Goal: Transaction & Acquisition: Download file/media

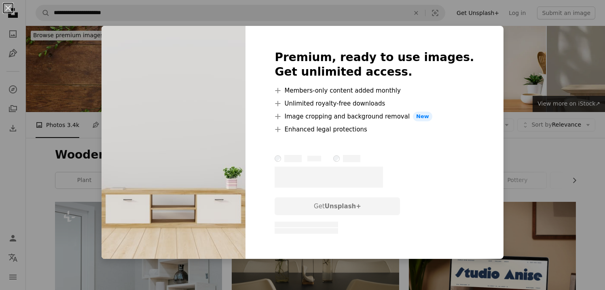
scroll to position [5385, 0]
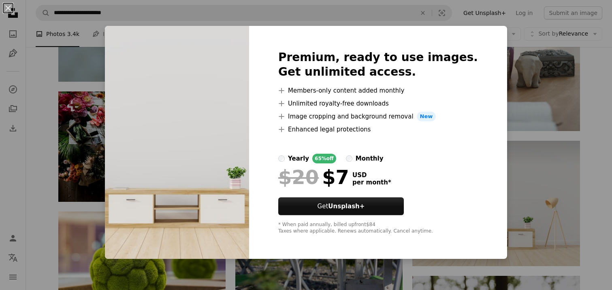
click at [480, 95] on div "Premium, ready to use images. Get unlimited access. A plus sign Members-only co…" at bounding box center [378, 142] width 258 height 233
click at [135, 28] on img at bounding box center [177, 142] width 144 height 233
click at [601, 125] on div "An X shape Premium, ready to use images. Get unlimited access. A plus sign Memb…" at bounding box center [306, 145] width 612 height 290
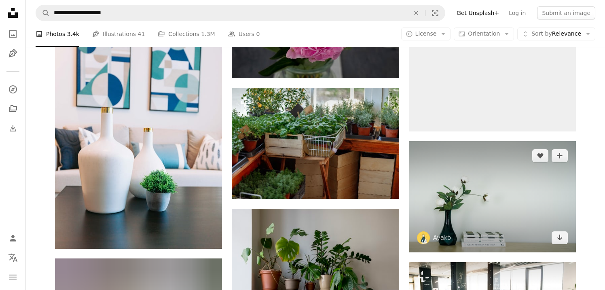
scroll to position [15723, 0]
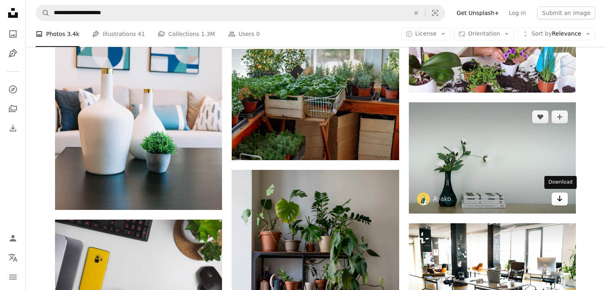
click at [560, 202] on icon "Arrow pointing down" at bounding box center [560, 199] width 6 height 10
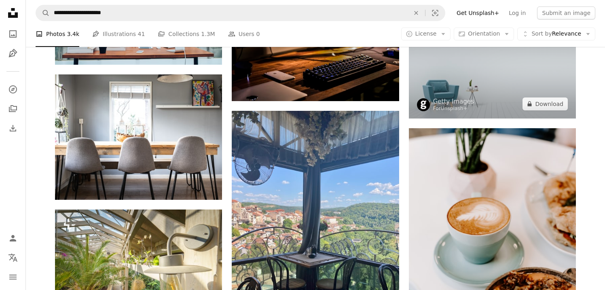
scroll to position [20943, 0]
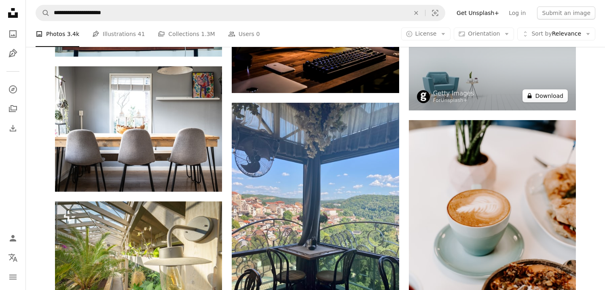
click at [549, 99] on button "A lock Download" at bounding box center [545, 95] width 45 height 13
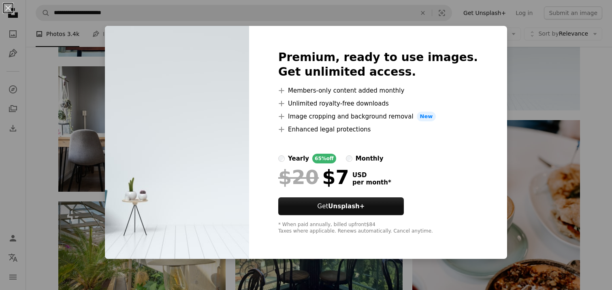
click at [553, 91] on div "An X shape Premium, ready to use images. Get unlimited access. A plus sign Memb…" at bounding box center [306, 145] width 612 height 290
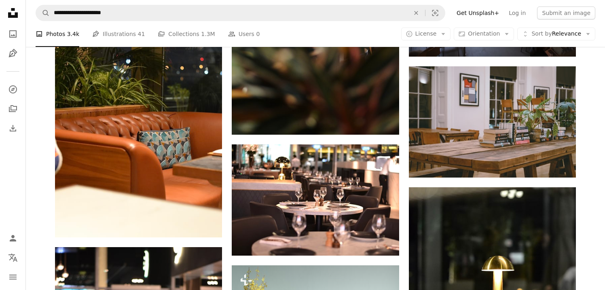
scroll to position [28827, 0]
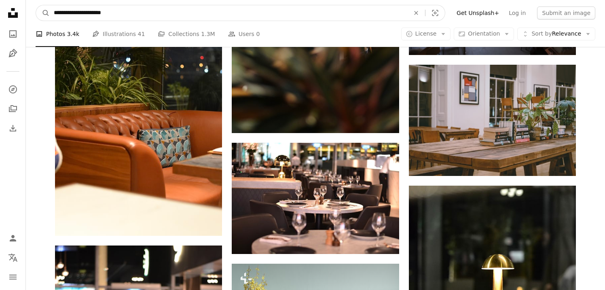
click at [200, 19] on input "**********" at bounding box center [229, 12] width 358 height 15
drag, startPoint x: 189, startPoint y: 17, endPoint x: 47, endPoint y: 14, distance: 142.5
click at [47, 14] on form "**********" at bounding box center [241, 13] width 410 height 16
paste input "****"
type input "**********"
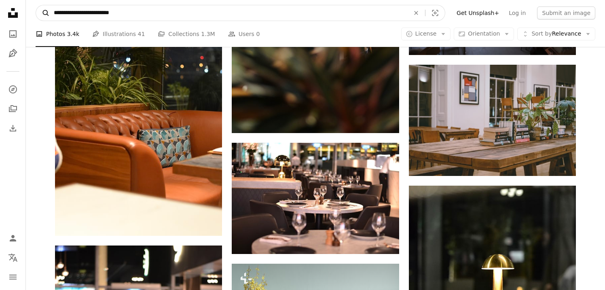
click button "A magnifying glass" at bounding box center [43, 12] width 14 height 15
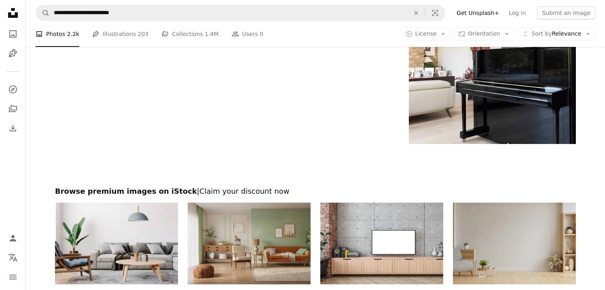
scroll to position [1551, 0]
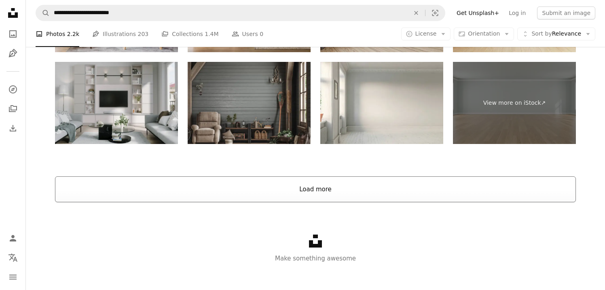
click at [324, 184] on button "Load more" at bounding box center [315, 189] width 521 height 26
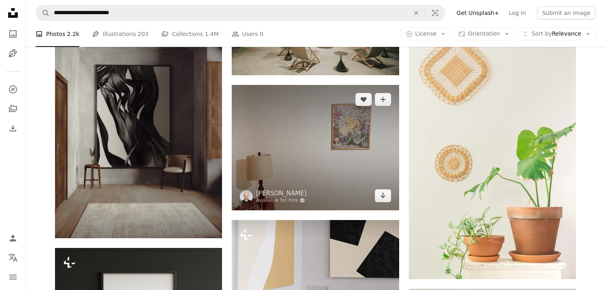
scroll to position [2105, 0]
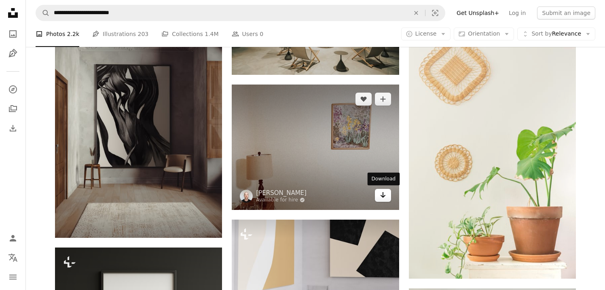
click at [380, 197] on icon "Arrow pointing down" at bounding box center [383, 195] width 6 height 10
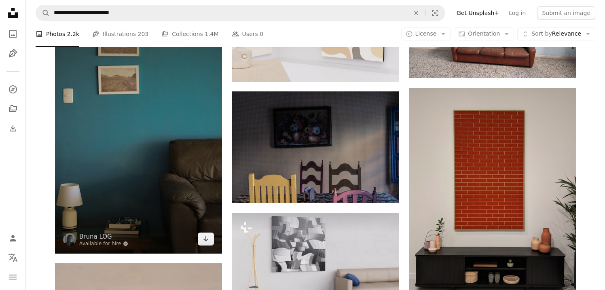
scroll to position [2563, 0]
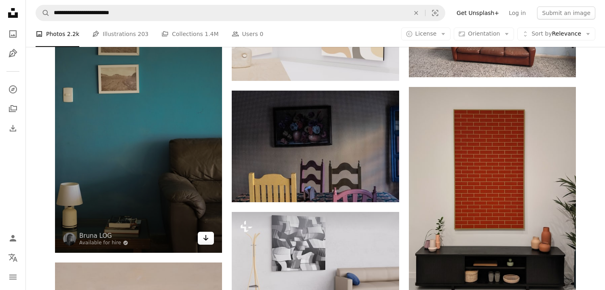
click at [206, 240] on icon "Arrow pointing down" at bounding box center [206, 238] width 6 height 10
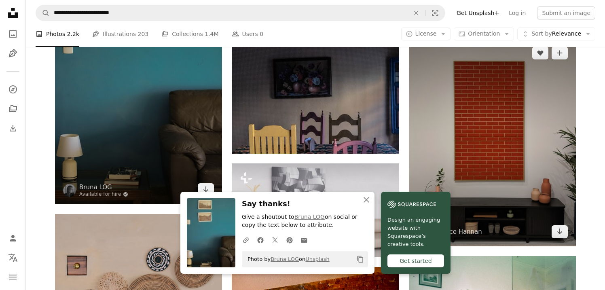
scroll to position [2641, 0]
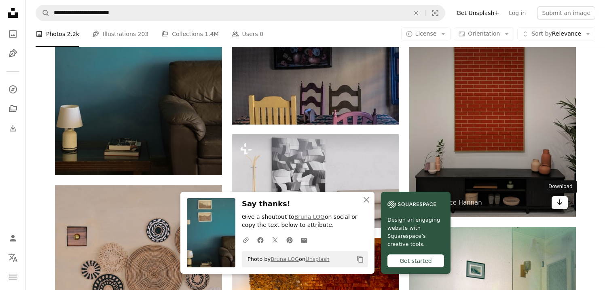
click at [558, 206] on icon "Arrow pointing down" at bounding box center [560, 203] width 6 height 10
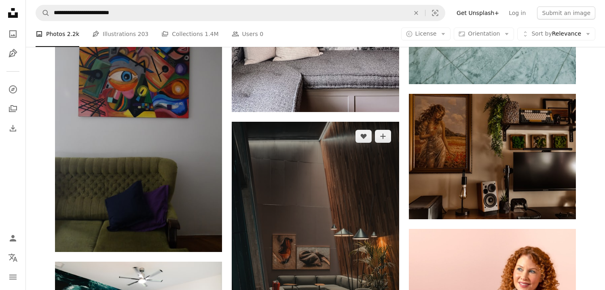
scroll to position [3206, 0]
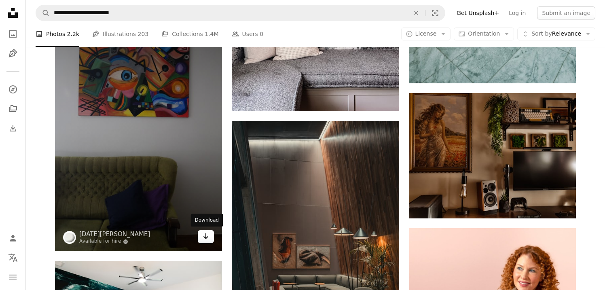
click at [208, 235] on icon "Arrow pointing down" at bounding box center [206, 237] width 6 height 10
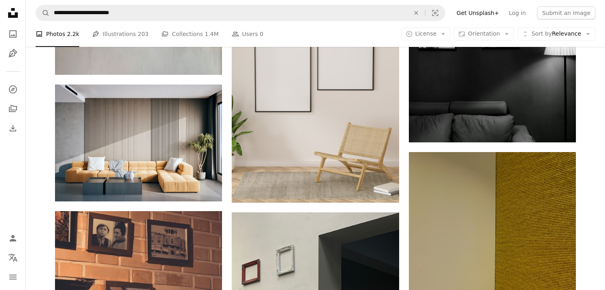
scroll to position [5652, 0]
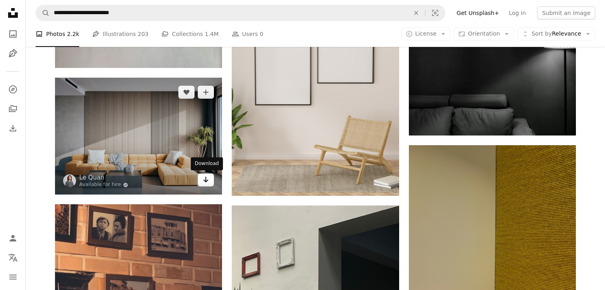
click at [204, 182] on icon "Arrow pointing down" at bounding box center [206, 180] width 6 height 10
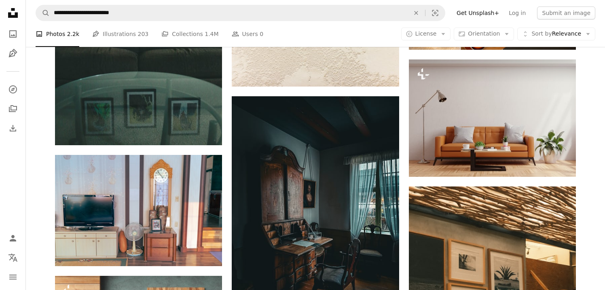
scroll to position [14836, 0]
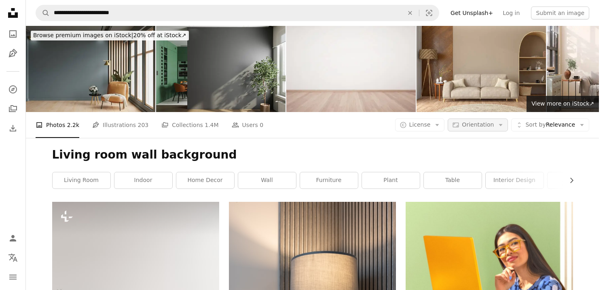
click at [505, 121] on icon "Arrow down" at bounding box center [500, 124] width 7 height 7
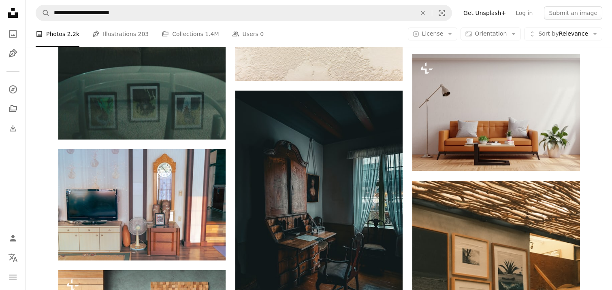
click at [448, 38] on button "A copyright icon © License Arrow down" at bounding box center [433, 34] width 50 height 13
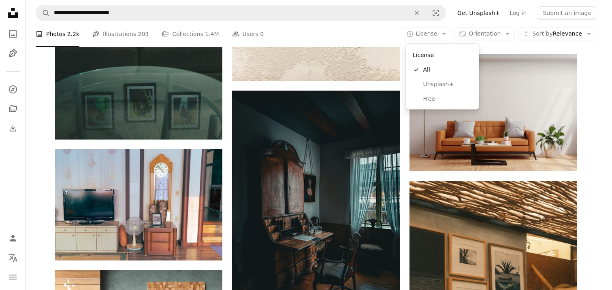
click at [429, 106] on div "License A checkmark All Unsplash+ Free" at bounding box center [442, 77] width 73 height 66
click at [431, 102] on span "Free" at bounding box center [447, 99] width 49 height 8
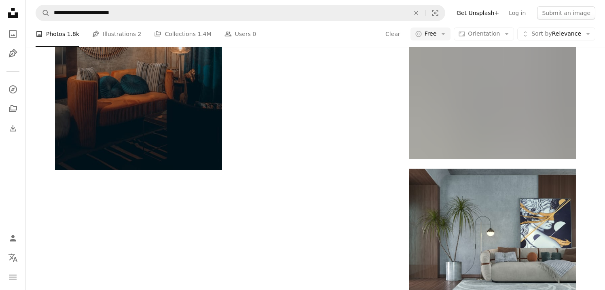
scroll to position [8800, 0]
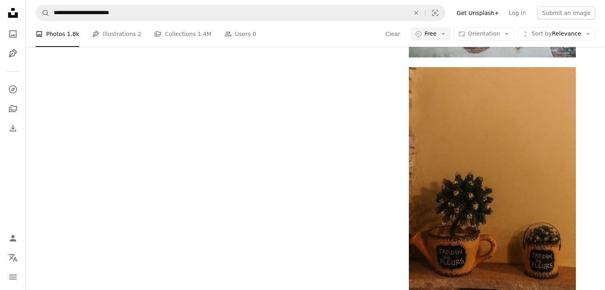
scroll to position [10234, 0]
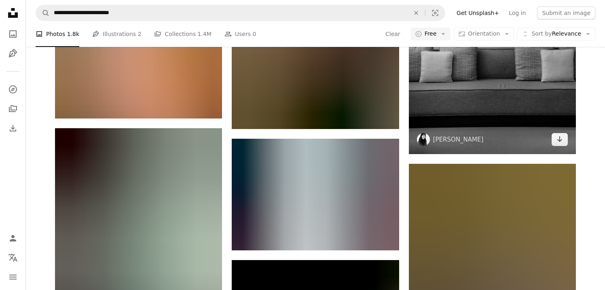
scroll to position [16431, 0]
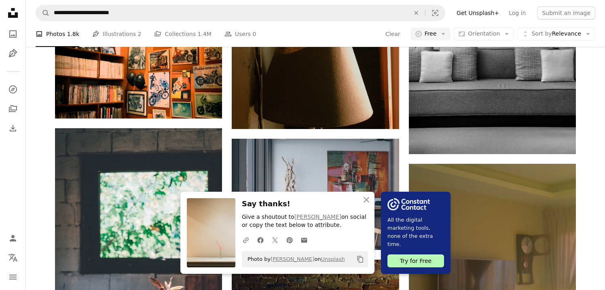
scroll to position [21264, 0]
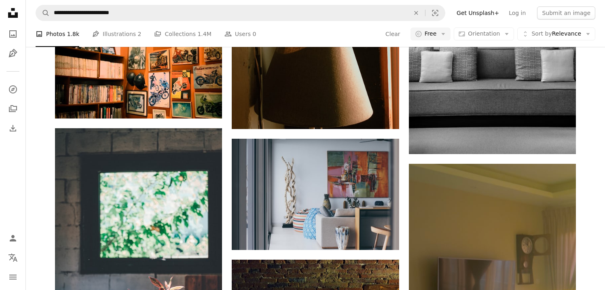
scroll to position [24273, 0]
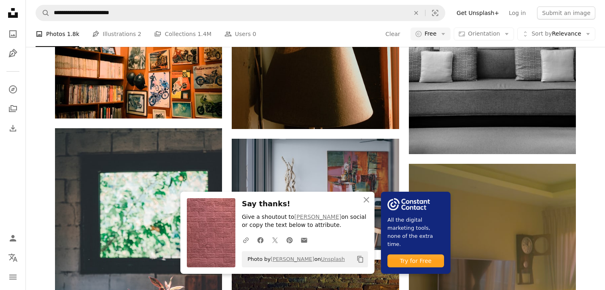
scroll to position [30011, 0]
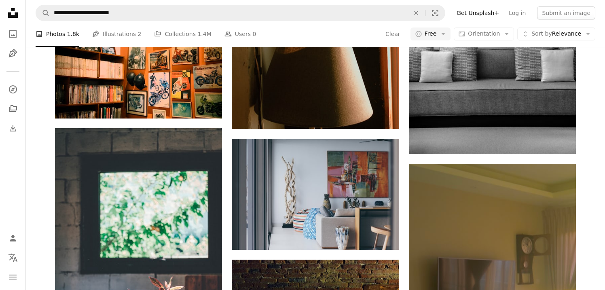
scroll to position [30837, 0]
